Goal: Entertainment & Leisure: Consume media (video, audio)

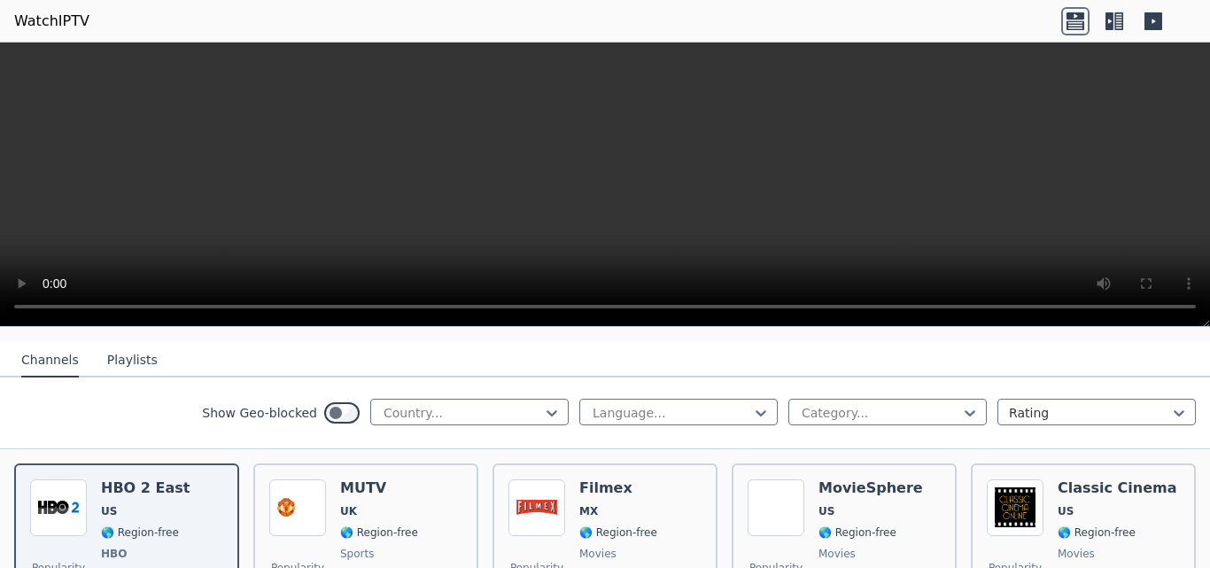
scroll to position [177, 0]
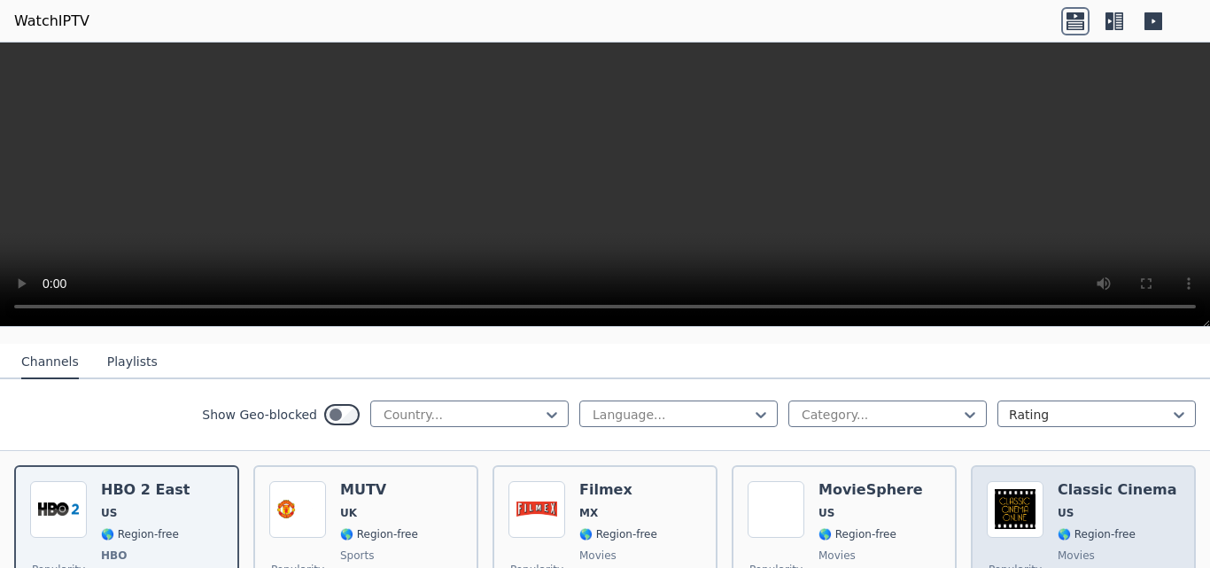
click at [1098, 481] on h6 "Classic Cinema" at bounding box center [1117, 490] width 120 height 18
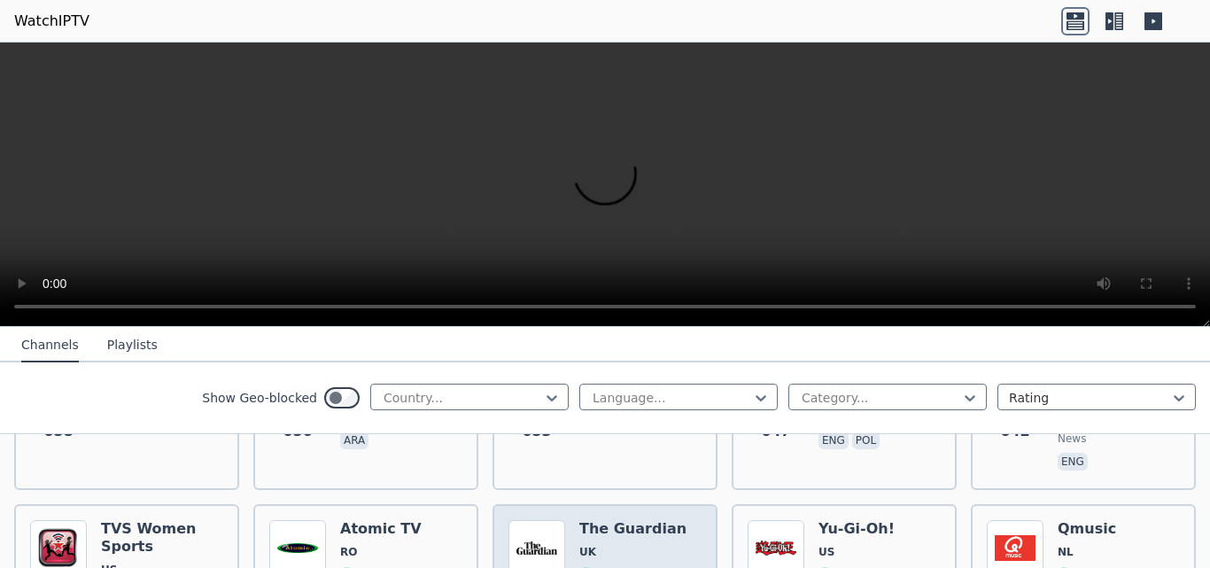
scroll to position [5048, 0]
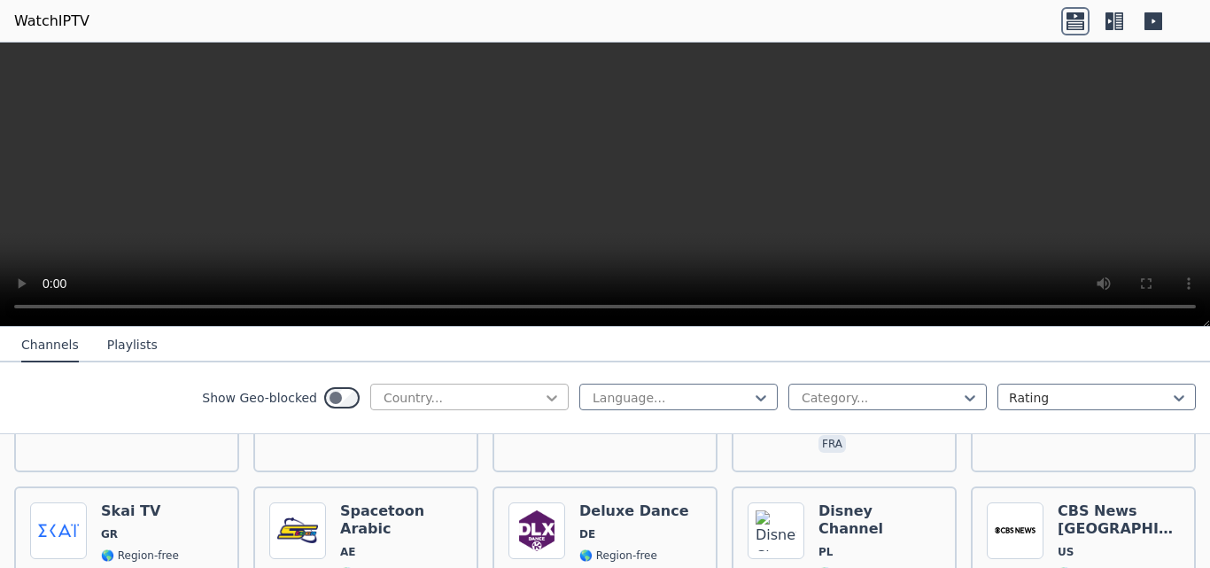
click at [543, 402] on icon at bounding box center [552, 398] width 18 height 18
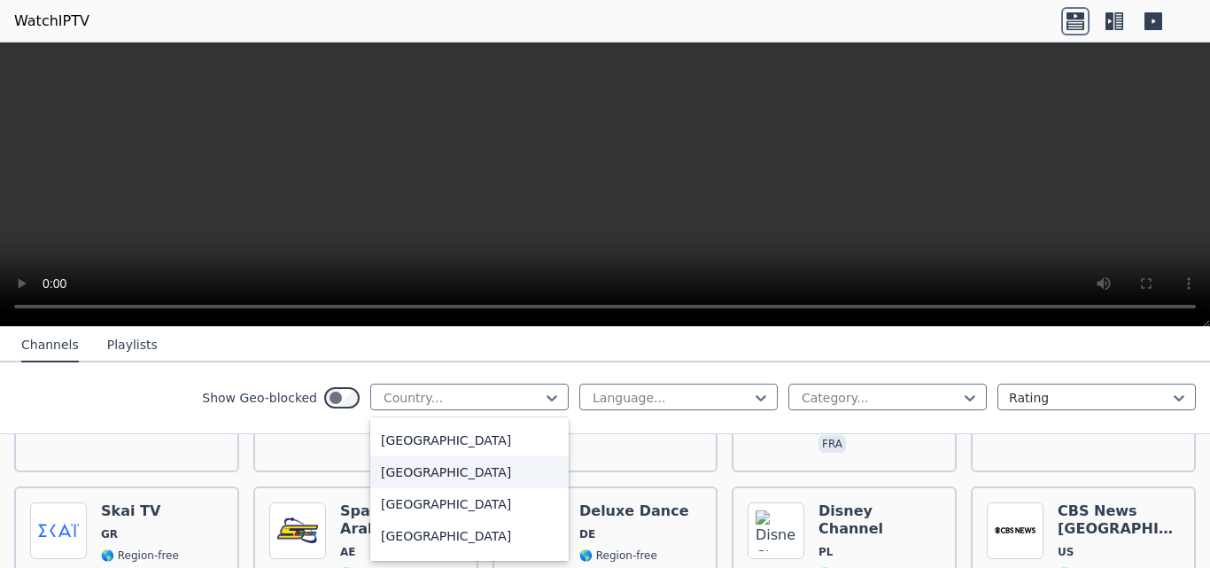
scroll to position [620, 0]
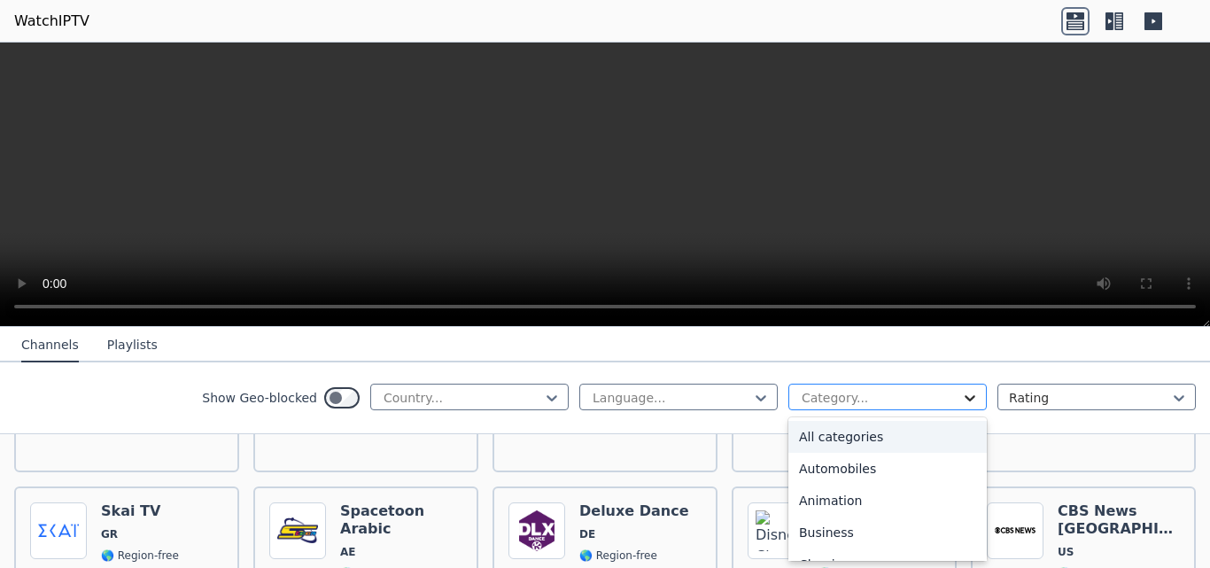
click at [961, 398] on icon at bounding box center [970, 398] width 18 height 18
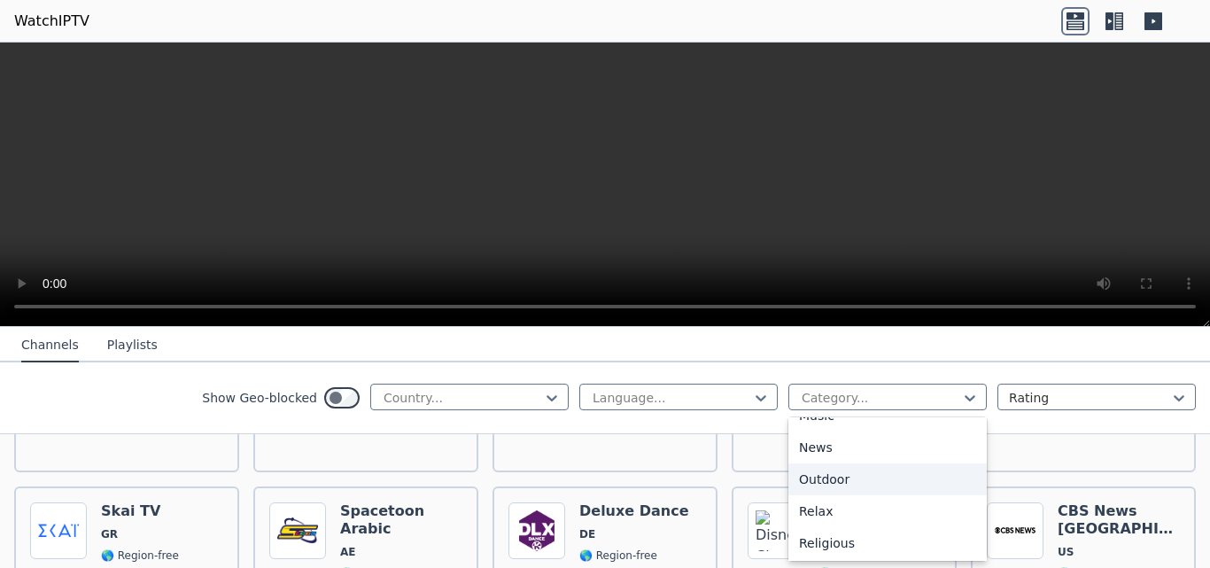
scroll to position [443, 0]
click at [828, 471] on div "Movies" at bounding box center [887, 472] width 198 height 32
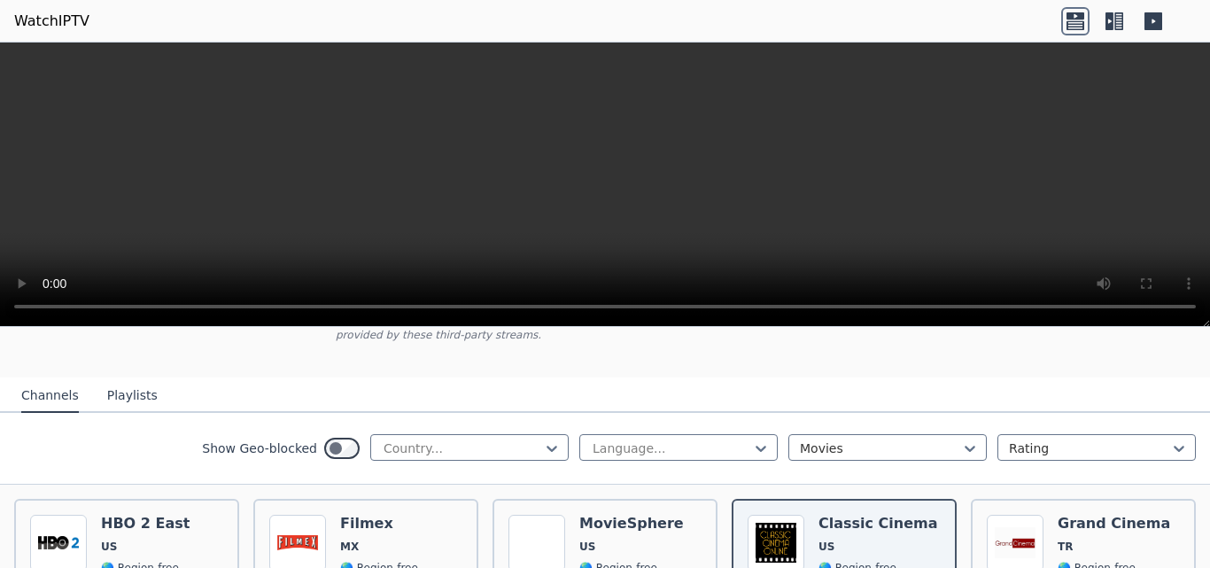
scroll to position [177, 0]
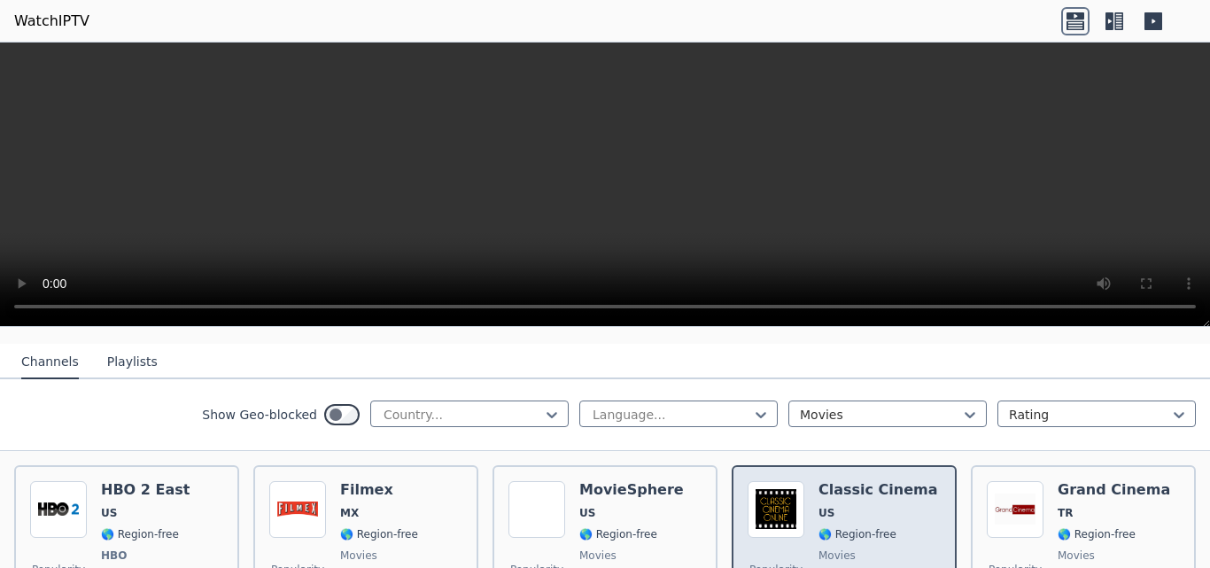
click at [849, 483] on h6 "Classic Cinema" at bounding box center [878, 490] width 120 height 18
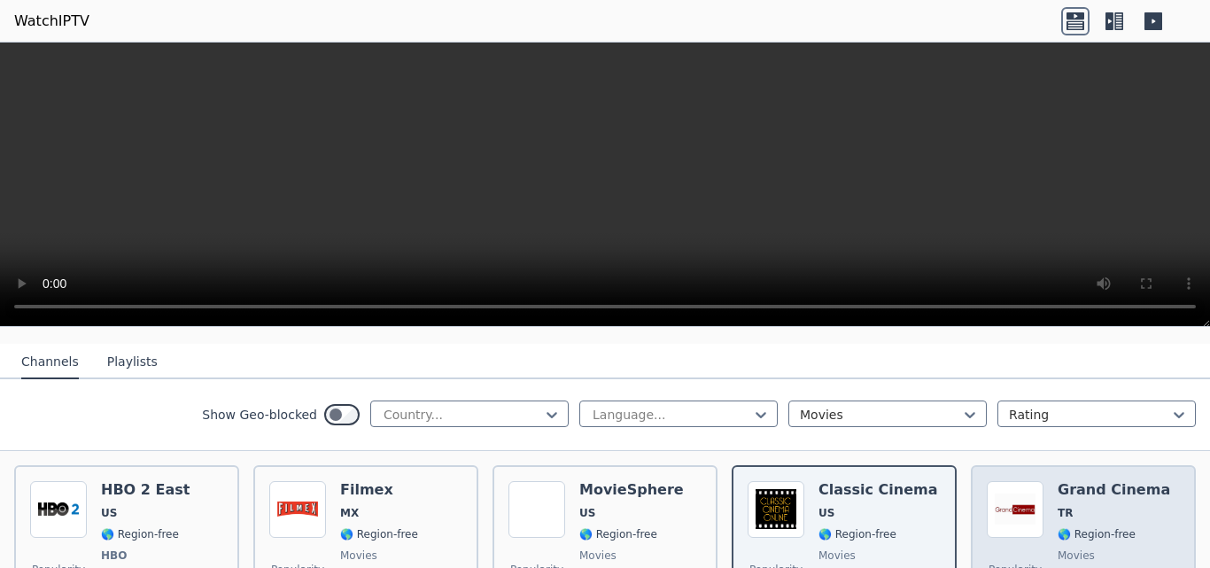
click at [1080, 506] on span "TR" at bounding box center [1113, 513] width 112 height 14
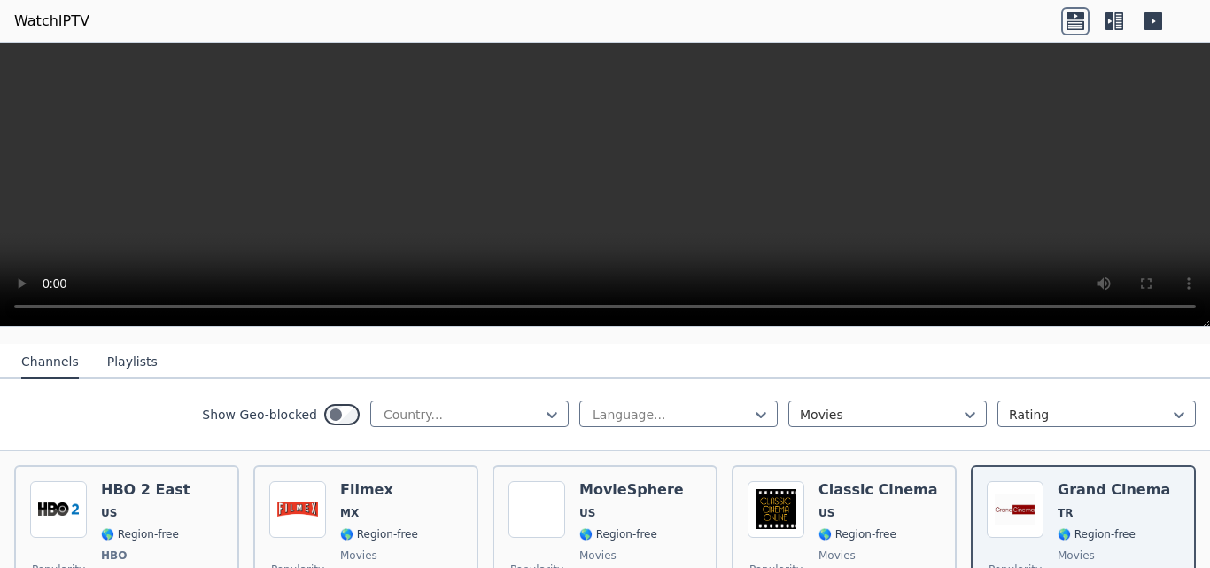
click at [57, 351] on button "Channels" at bounding box center [50, 362] width 58 height 34
click at [117, 349] on button "Playlists" at bounding box center [132, 362] width 50 height 34
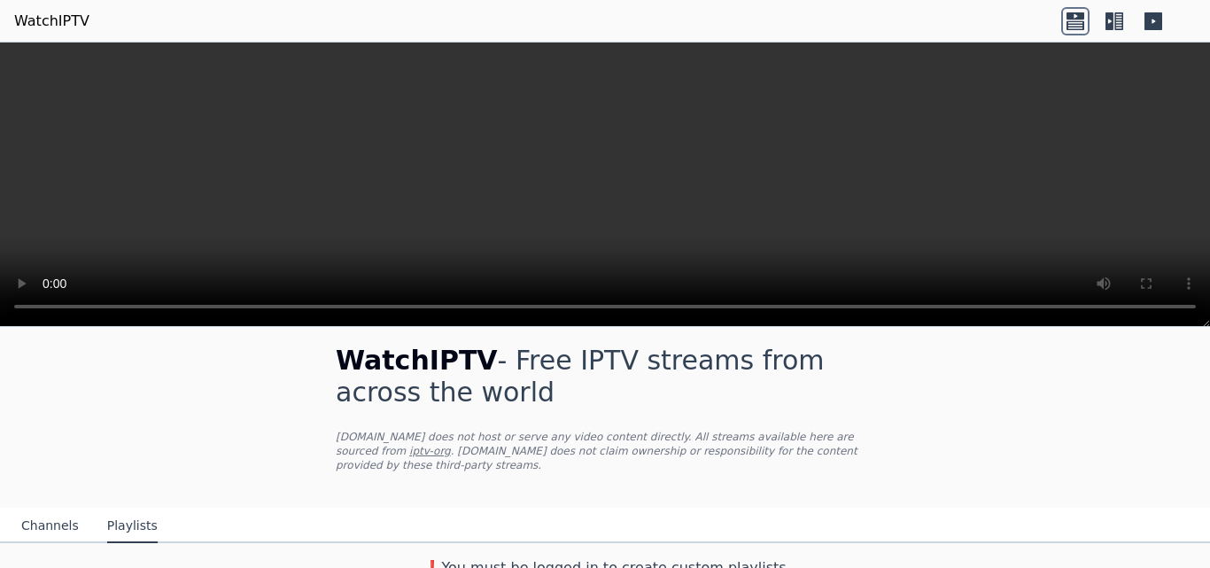
scroll to position [16, 0]
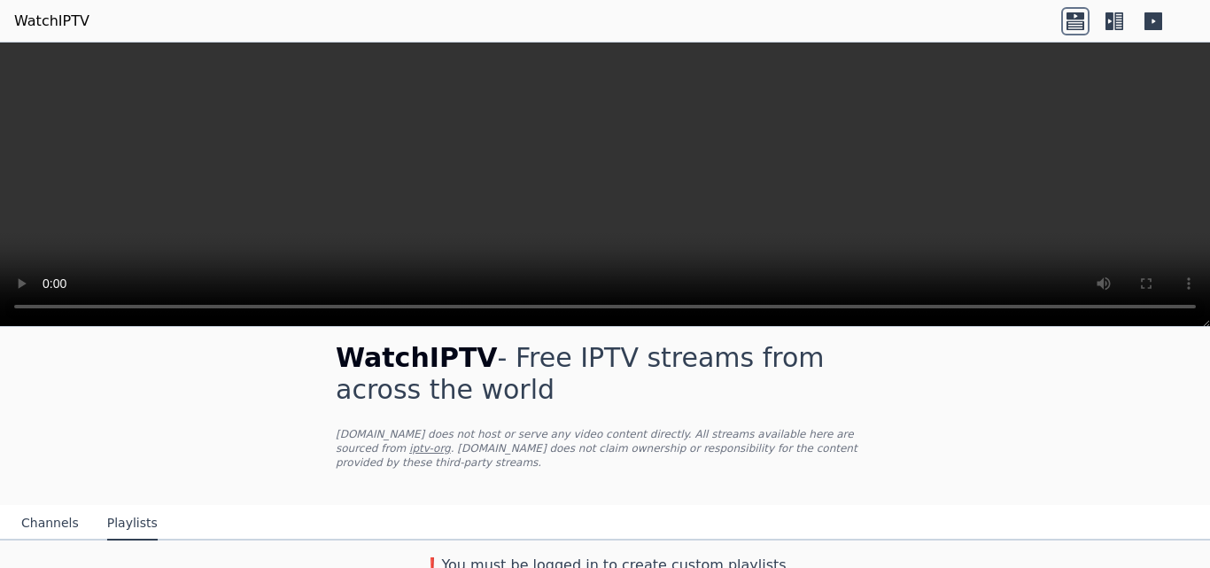
click at [1024, 361] on div "WatchIPTV - Free IPTV streams from across the world [DOMAIN_NAME] does not host…" at bounding box center [605, 447] width 1210 height 269
click at [451, 442] on link "iptv-org" at bounding box center [430, 448] width 42 height 12
